Goal: Information Seeking & Learning: Learn about a topic

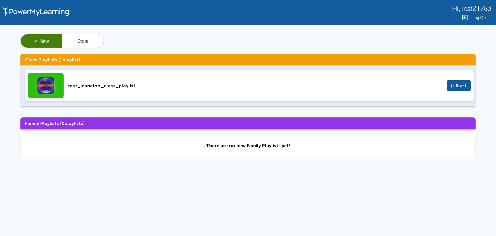
click at [459, 170] on div "Hi , Test2T783 Log Out ✓ New Done Class Playlists ( 1 playlist) test_jcanelon_c…" at bounding box center [248, 124] width 496 height 248
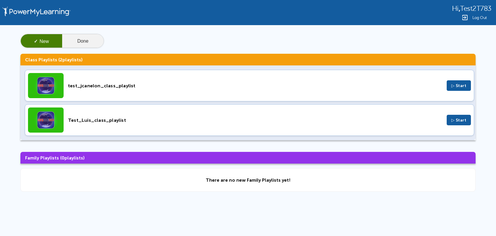
click at [80, 39] on button "Done" at bounding box center [82, 41] width 41 height 14
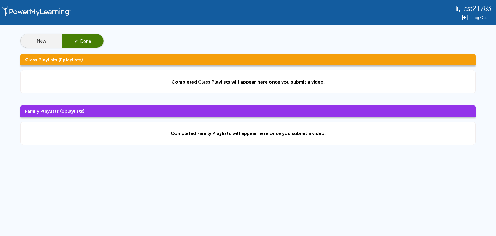
click at [39, 39] on button "New" at bounding box center [41, 41] width 41 height 14
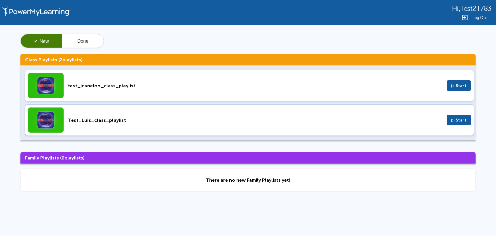
click at [169, 86] on div "test_jcanelon_class_playlist" at bounding box center [255, 86] width 374 height 6
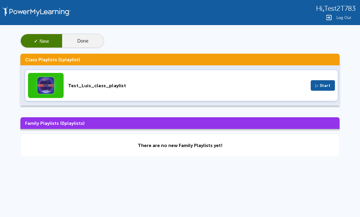
click at [92, 43] on button "Done" at bounding box center [82, 41] width 41 height 14
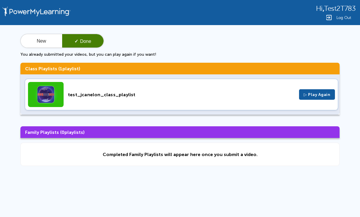
click at [106, 89] on div "test_jcanelon_class_playlist ▷ Play Again" at bounding box center [181, 95] width 313 height 32
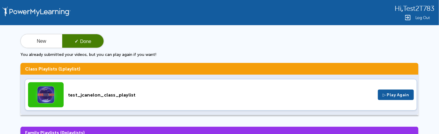
drag, startPoint x: 288, startPoint y: 0, endPoint x: 271, endPoint y: 42, distance: 45.5
click at [270, 42] on div "New ✓ Done You already submitted your videos, but you can play again if you wan…" at bounding box center [219, 45] width 398 height 23
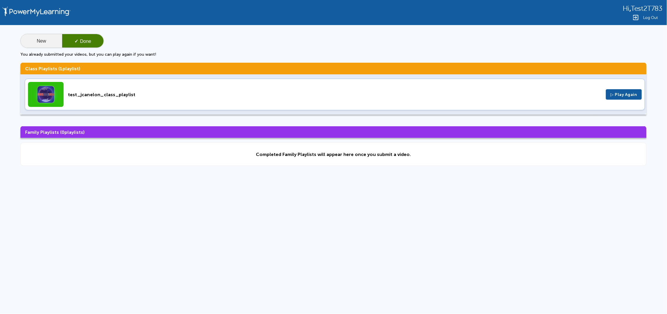
click at [45, 46] on button "New" at bounding box center [41, 41] width 41 height 14
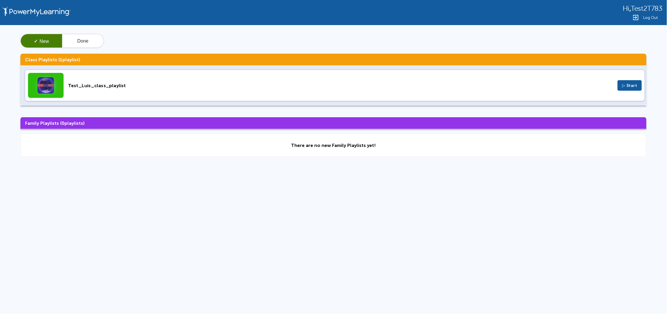
click at [208, 87] on div "Test_Luis_class_playlist" at bounding box center [340, 86] width 545 height 6
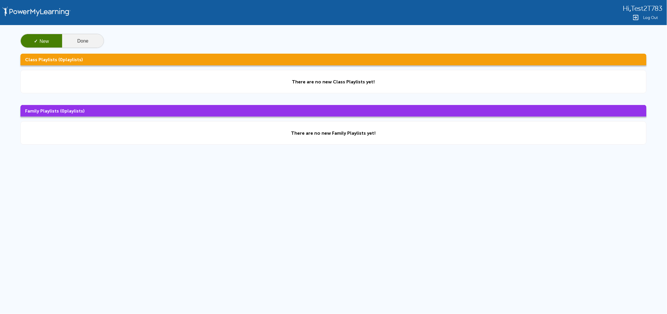
click at [74, 38] on button "Done" at bounding box center [82, 41] width 41 height 14
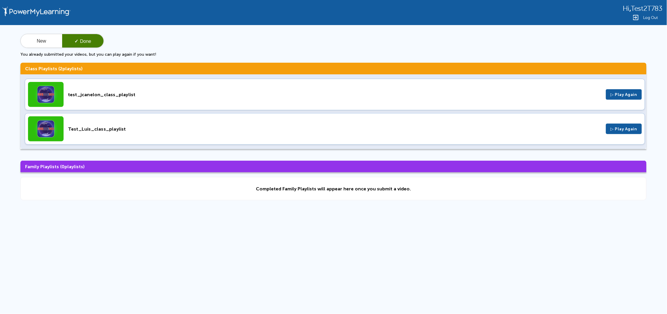
click at [140, 124] on div "Test_Luis_class_playlist ▷ Play Again" at bounding box center [335, 129] width 620 height 32
click at [32, 41] on button "New" at bounding box center [41, 41] width 41 height 14
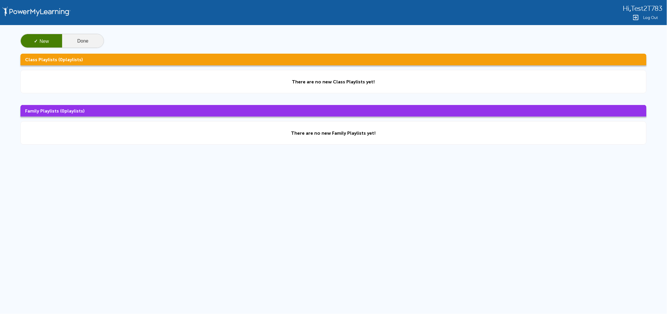
click at [85, 38] on button "Done" at bounding box center [82, 41] width 41 height 14
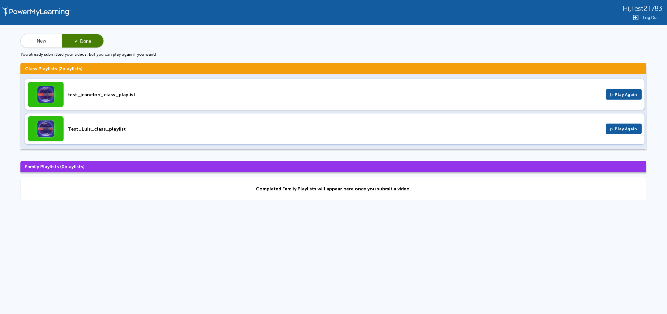
click at [45, 52] on p "You already submitted your videos, but you can play again if you want!" at bounding box center [333, 54] width 626 height 5
click at [44, 43] on button "New" at bounding box center [41, 41] width 41 height 14
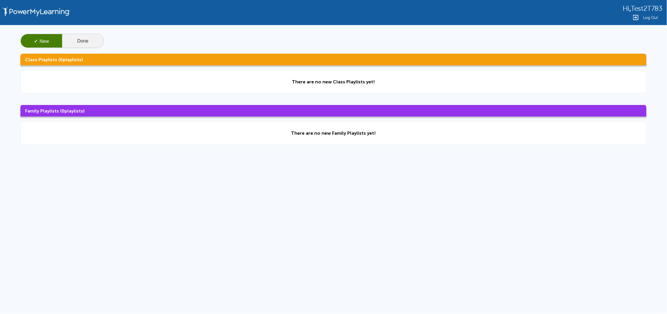
click at [99, 39] on button "Done" at bounding box center [82, 41] width 41 height 14
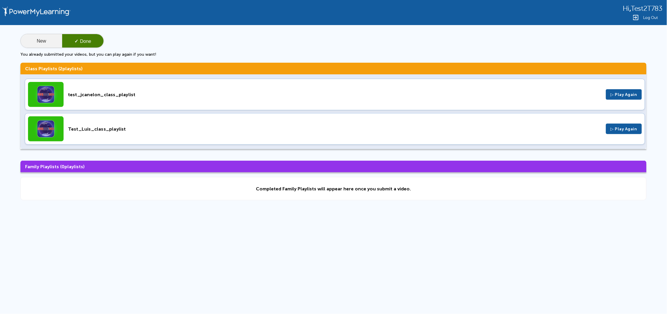
click at [36, 46] on button "New" at bounding box center [41, 41] width 41 height 14
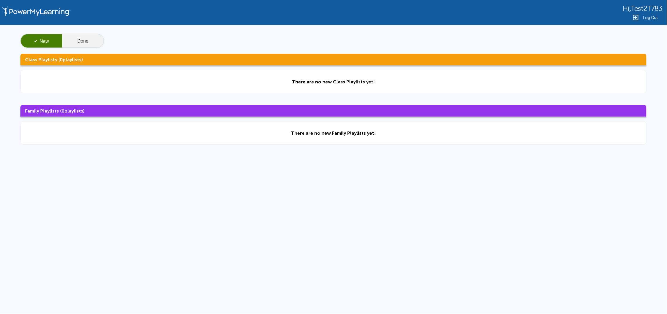
click at [88, 42] on button "Done" at bounding box center [82, 41] width 41 height 14
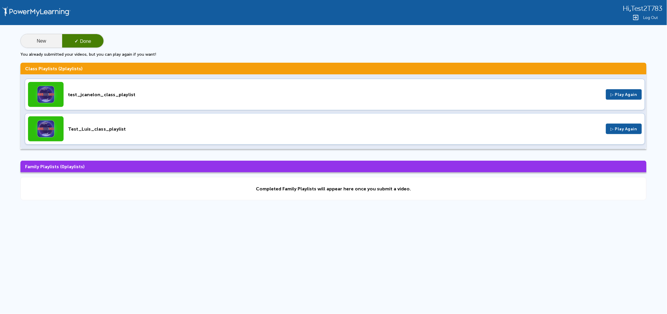
click at [50, 40] on button "New" at bounding box center [41, 41] width 41 height 14
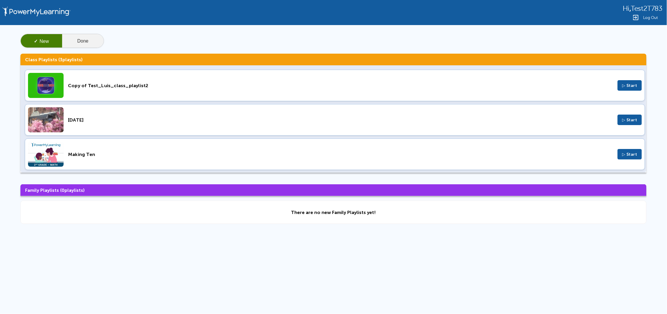
click at [75, 42] on button "Done" at bounding box center [82, 41] width 41 height 14
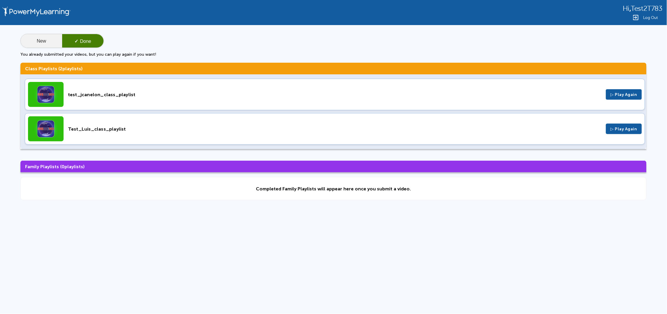
click at [44, 42] on button "New" at bounding box center [41, 41] width 41 height 14
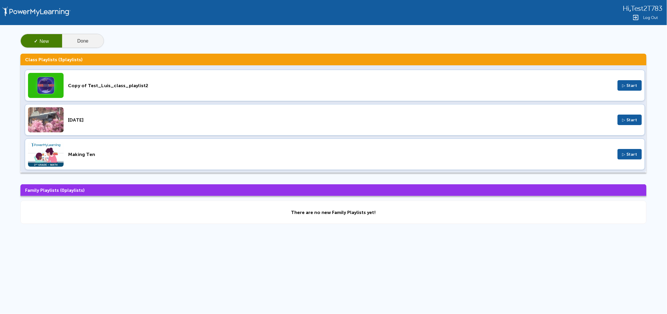
click at [83, 42] on button "Done" at bounding box center [82, 41] width 41 height 14
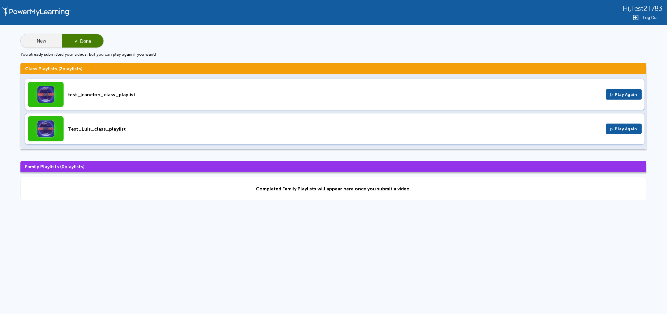
click at [40, 40] on button "New" at bounding box center [41, 41] width 41 height 14
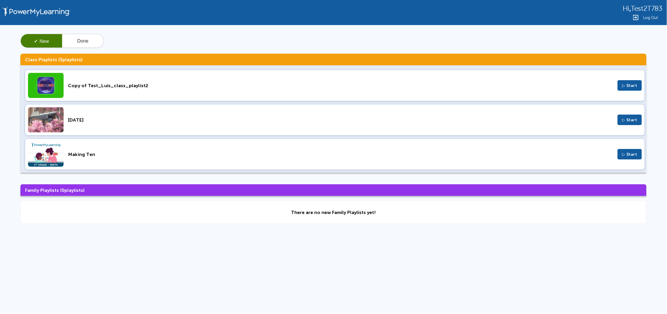
click at [139, 122] on div "May 7" at bounding box center [340, 120] width 545 height 6
click at [88, 38] on button "Done" at bounding box center [82, 41] width 41 height 14
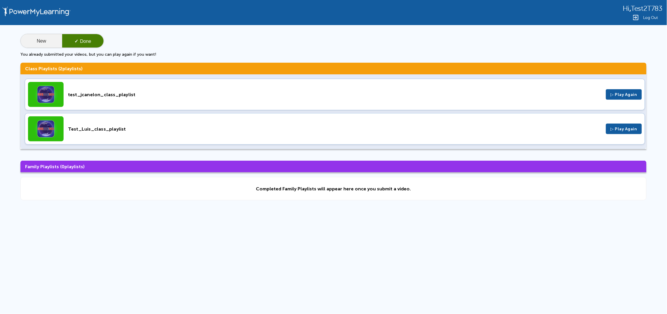
click at [41, 37] on button "New" at bounding box center [41, 41] width 41 height 14
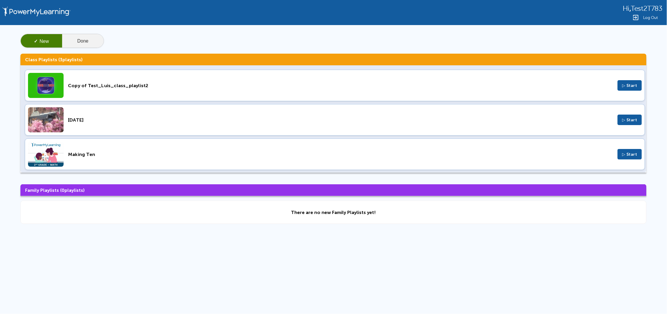
click at [80, 43] on button "Done" at bounding box center [82, 41] width 41 height 14
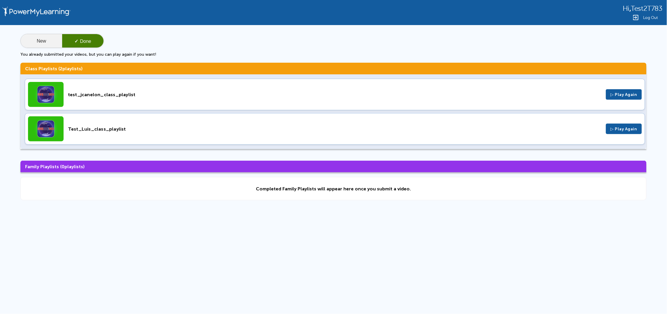
click at [28, 43] on button "New" at bounding box center [41, 41] width 41 height 14
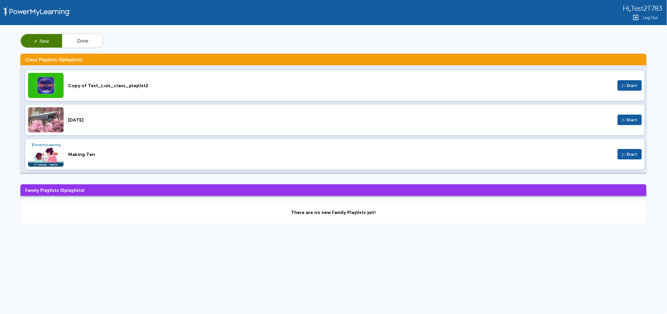
click at [92, 116] on div "May 7 ▷ Start" at bounding box center [335, 120] width 620 height 32
click at [217, 91] on div "Copy of Test_Luis_class_playlist2 ▷ Start" at bounding box center [335, 86] width 620 height 32
click at [31, 38] on button "✓ New" at bounding box center [41, 41] width 41 height 14
click at [77, 38] on button "Done" at bounding box center [82, 41] width 41 height 14
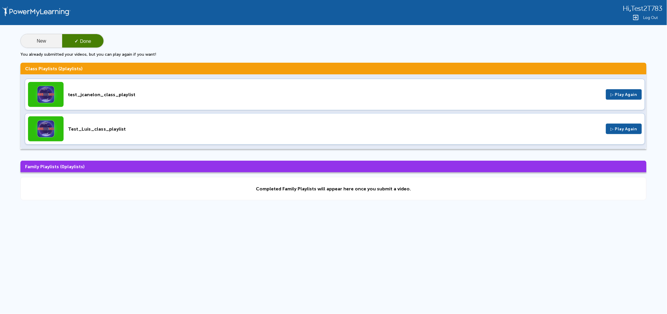
click at [50, 41] on button "New" at bounding box center [41, 41] width 41 height 14
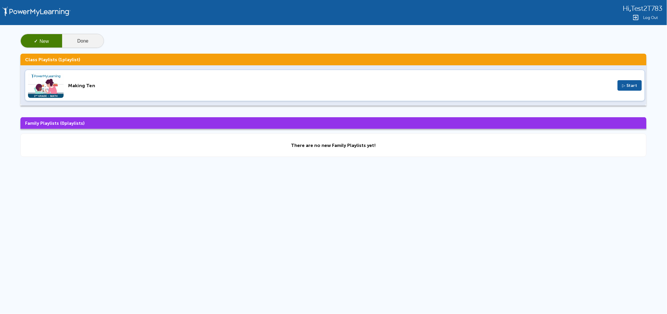
click at [82, 38] on button "Done" at bounding box center [82, 41] width 41 height 14
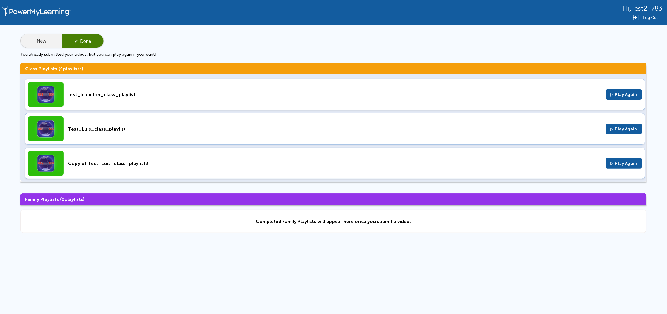
click at [49, 37] on button "New" at bounding box center [41, 41] width 41 height 14
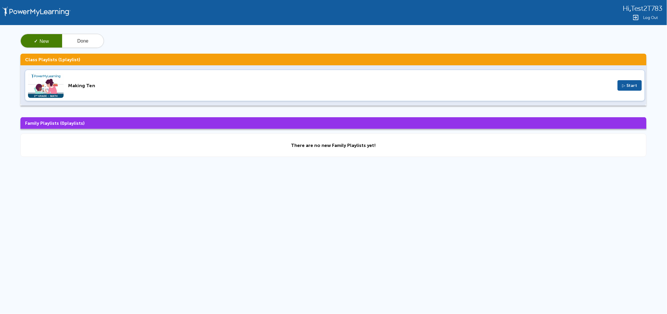
click at [101, 87] on div "Making Ten" at bounding box center [340, 86] width 545 height 6
click at [93, 40] on button "Done" at bounding box center [82, 41] width 41 height 14
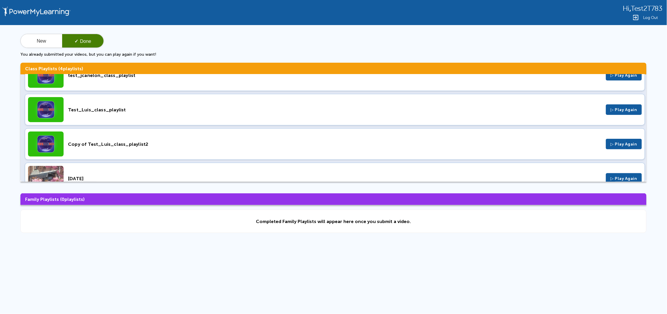
scroll to position [36, 0]
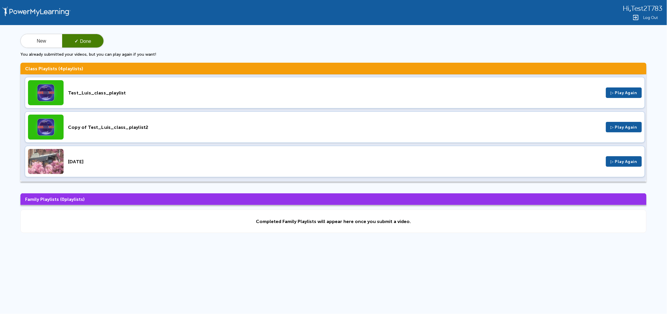
click at [170, 159] on div "[DATE]" at bounding box center [335, 162] width 534 height 6
click at [426, 37] on div "New ✓ Done You already submitted your videos, but you can play again if you wan…" at bounding box center [333, 45] width 626 height 23
click at [46, 46] on button "New" at bounding box center [41, 41] width 41 height 14
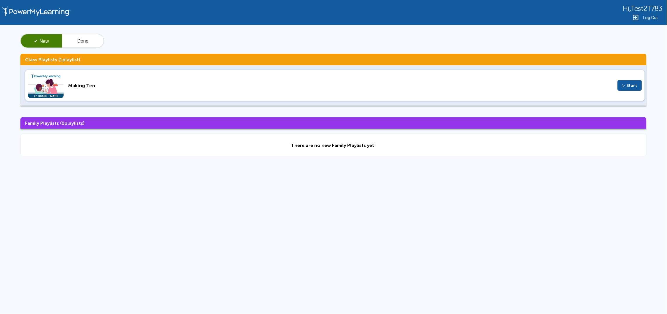
click at [207, 85] on div "Making Ten" at bounding box center [340, 86] width 545 height 6
click at [92, 38] on button "Done" at bounding box center [82, 41] width 41 height 14
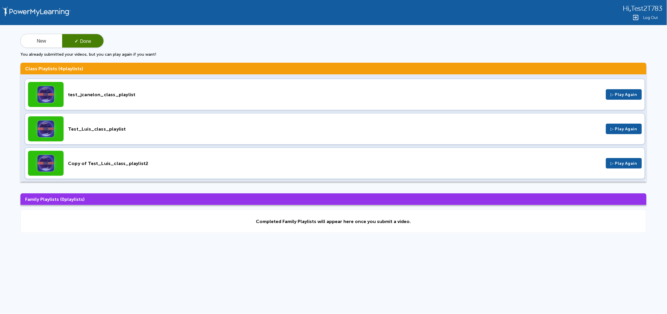
drag, startPoint x: 36, startPoint y: 29, endPoint x: 41, endPoint y: 33, distance: 5.9
click at [36, 29] on div "New ✓ Done You already submitted your videos, but you can play again if you wan…" at bounding box center [333, 133] width 667 height 217
click at [47, 36] on button "New" at bounding box center [41, 41] width 41 height 14
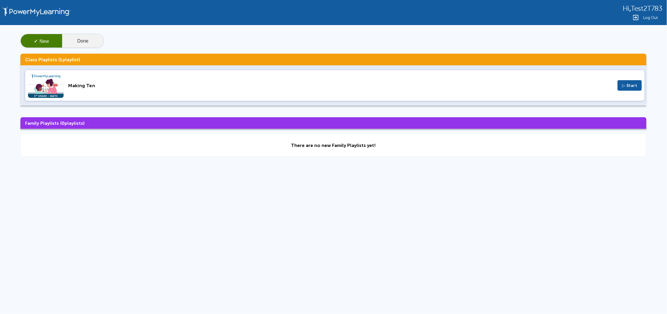
click at [87, 41] on button "Done" at bounding box center [82, 41] width 41 height 14
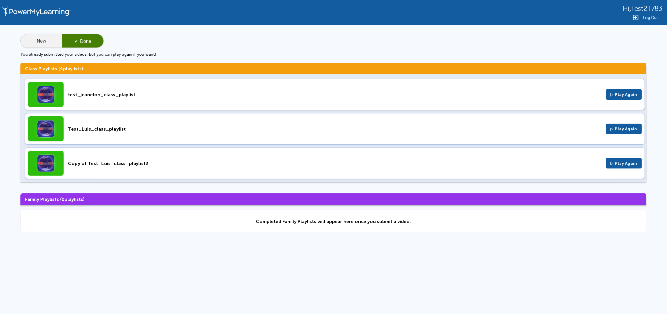
click at [45, 44] on button "New" at bounding box center [41, 41] width 41 height 14
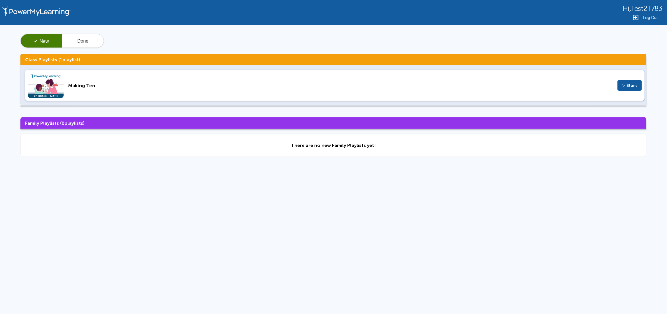
click at [43, 42] on button "✓ New" at bounding box center [41, 41] width 41 height 14
click at [48, 45] on button "✓ New" at bounding box center [41, 41] width 41 height 14
click at [85, 46] on button "Done" at bounding box center [82, 41] width 41 height 14
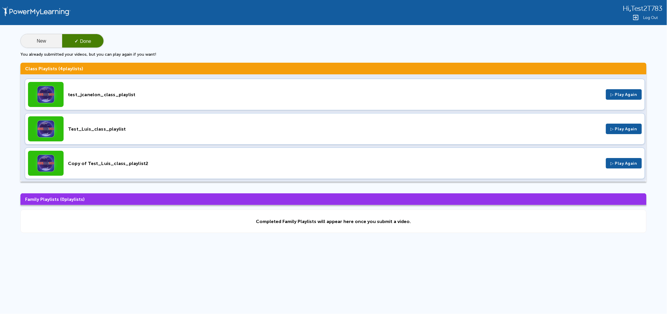
click at [41, 42] on button "New" at bounding box center [41, 41] width 41 height 14
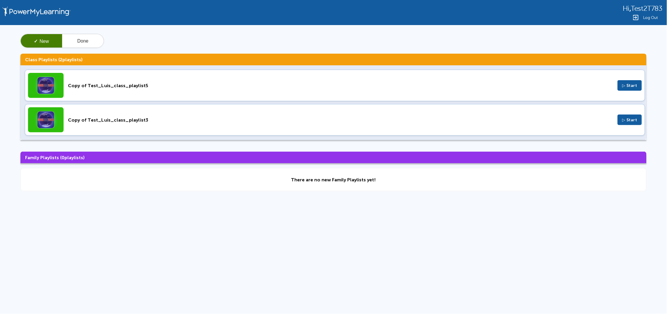
click at [642, 288] on div at bounding box center [652, 299] width 20 height 22
click at [90, 47] on button "Done" at bounding box center [82, 41] width 41 height 14
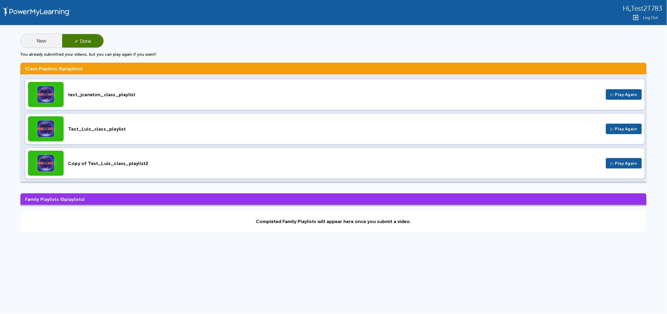
click at [29, 44] on button "New" at bounding box center [41, 41] width 41 height 14
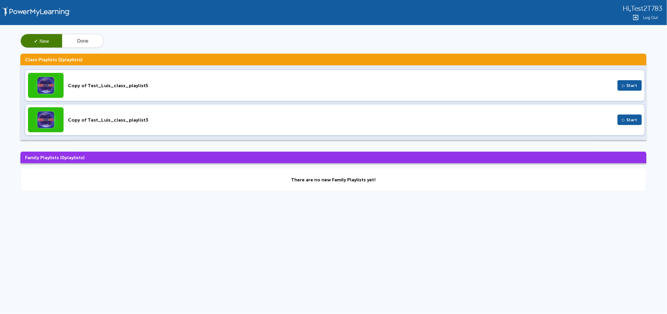
click at [106, 84] on div "Copy of Test_Luis_class_playlist5" at bounding box center [340, 86] width 545 height 6
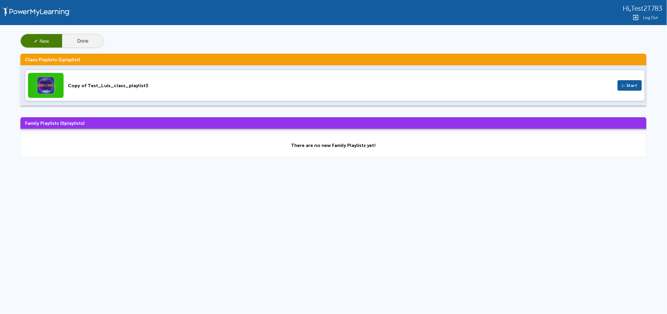
click at [83, 37] on button "Done" at bounding box center [82, 41] width 41 height 14
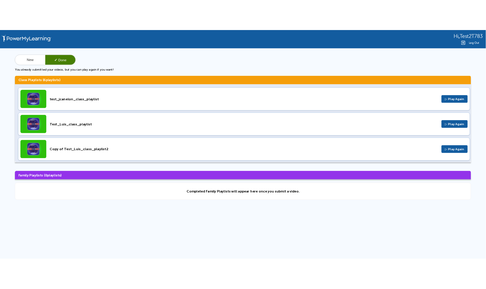
scroll to position [105, 0]
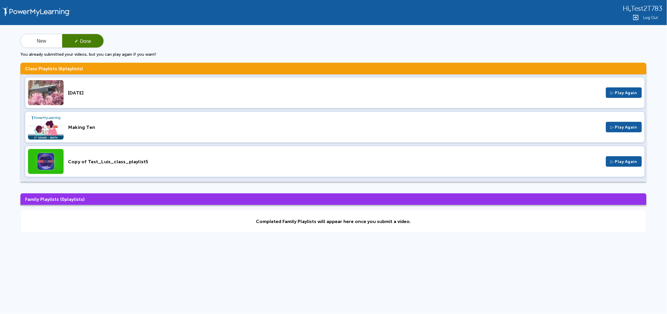
click at [141, 163] on div "Copy of Test_Luis_class_playlist5" at bounding box center [335, 162] width 534 height 6
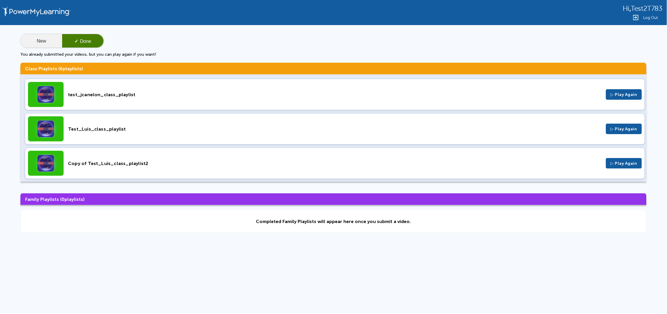
click at [40, 44] on button "New" at bounding box center [41, 41] width 41 height 14
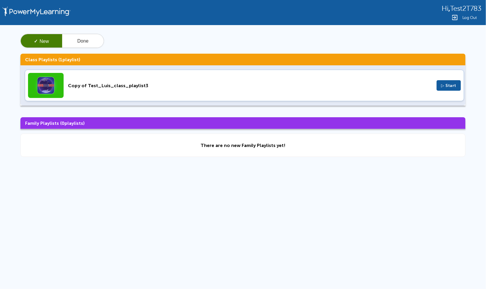
click at [119, 87] on div "Copy of Test_Luis_class_playlist3" at bounding box center [250, 86] width 364 height 6
click at [92, 85] on div "Copy of Test_Luis_class_playlist3" at bounding box center [250, 86] width 364 height 6
click at [107, 84] on div "Copy of Test_Luis_class_playlist3" at bounding box center [250, 86] width 364 height 6
click at [198, 86] on div "Copy of Test_Luis_class_playlist3" at bounding box center [250, 86] width 364 height 6
click at [174, 85] on div "Copy of Test_Luis_class_playlist3" at bounding box center [250, 86] width 364 height 6
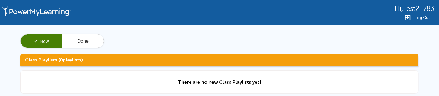
click at [419, 15] on span "Log Out" at bounding box center [422, 17] width 15 height 4
click at [202, 42] on div "✓ New Done" at bounding box center [219, 41] width 398 height 14
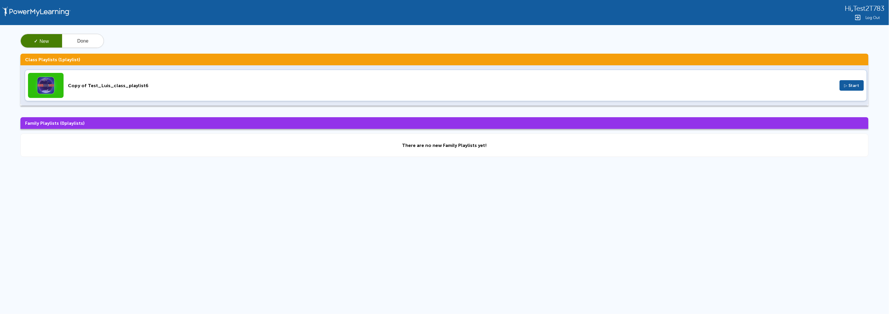
click at [88, 85] on div "Copy of Test_Luis_class_playlist6" at bounding box center [452, 86] width 768 height 6
